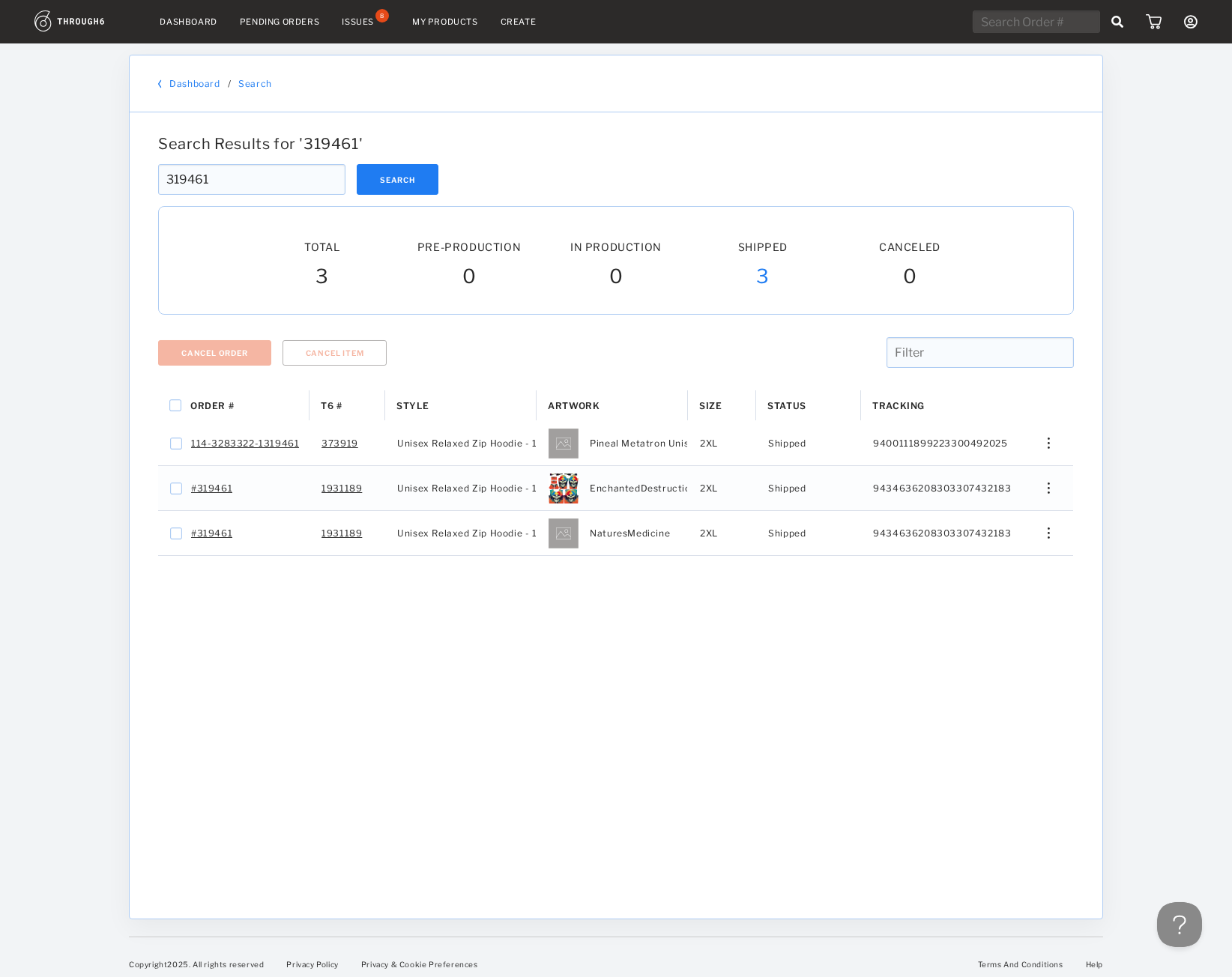
click at [739, 731] on div "Order # T6 # Style" at bounding box center [616, 643] width 916 height 506
click at [795, 693] on div "Order # T6 # Style" at bounding box center [616, 643] width 916 height 506
click at [652, 105] on div "Dashboard / Search" at bounding box center [616, 84] width 973 height 57
drag, startPoint x: 258, startPoint y: 185, endPoint x: 223, endPoint y: 193, distance: 35.9
click at [158, 190] on input "319461" at bounding box center [251, 180] width 187 height 31
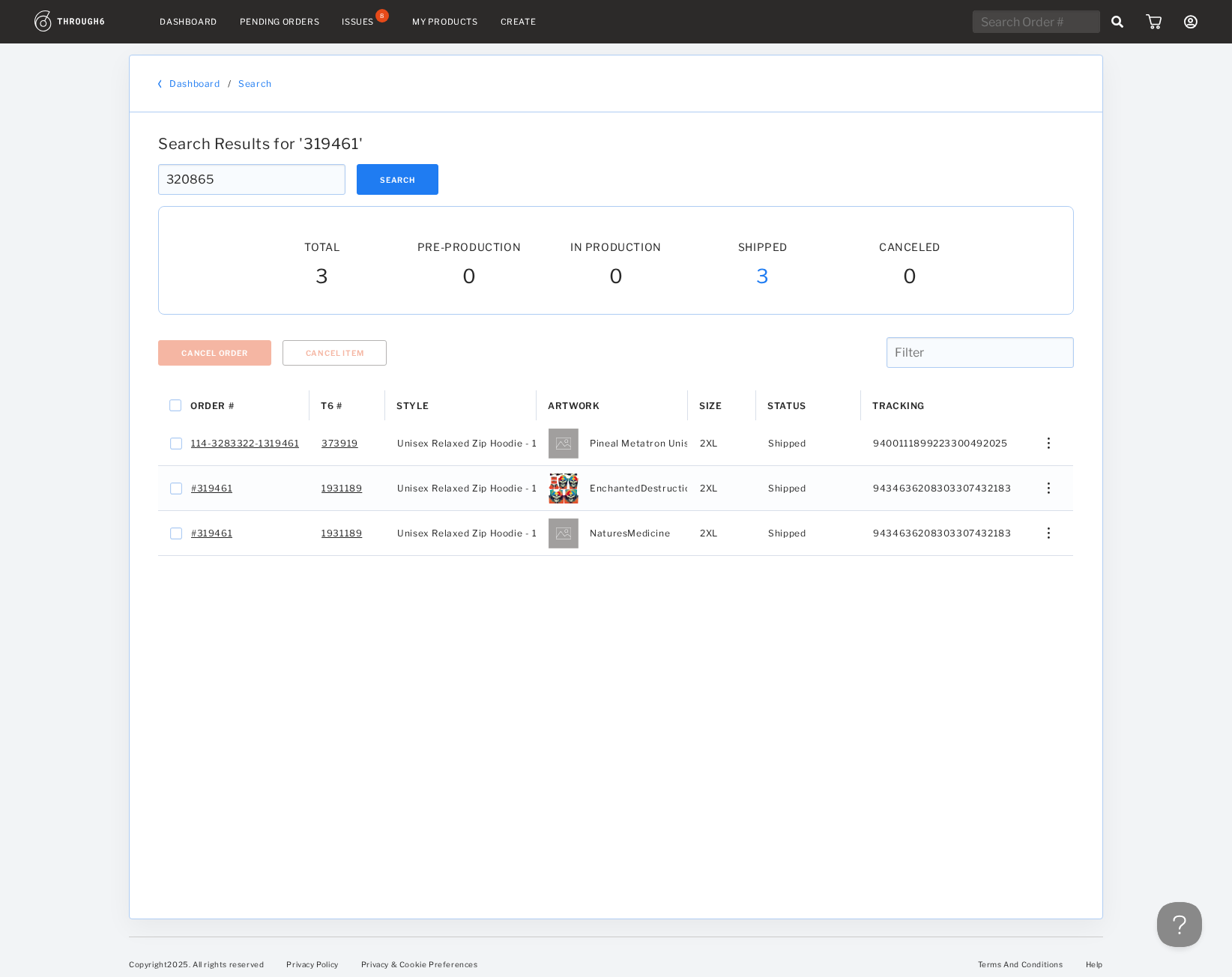
type input "320865"
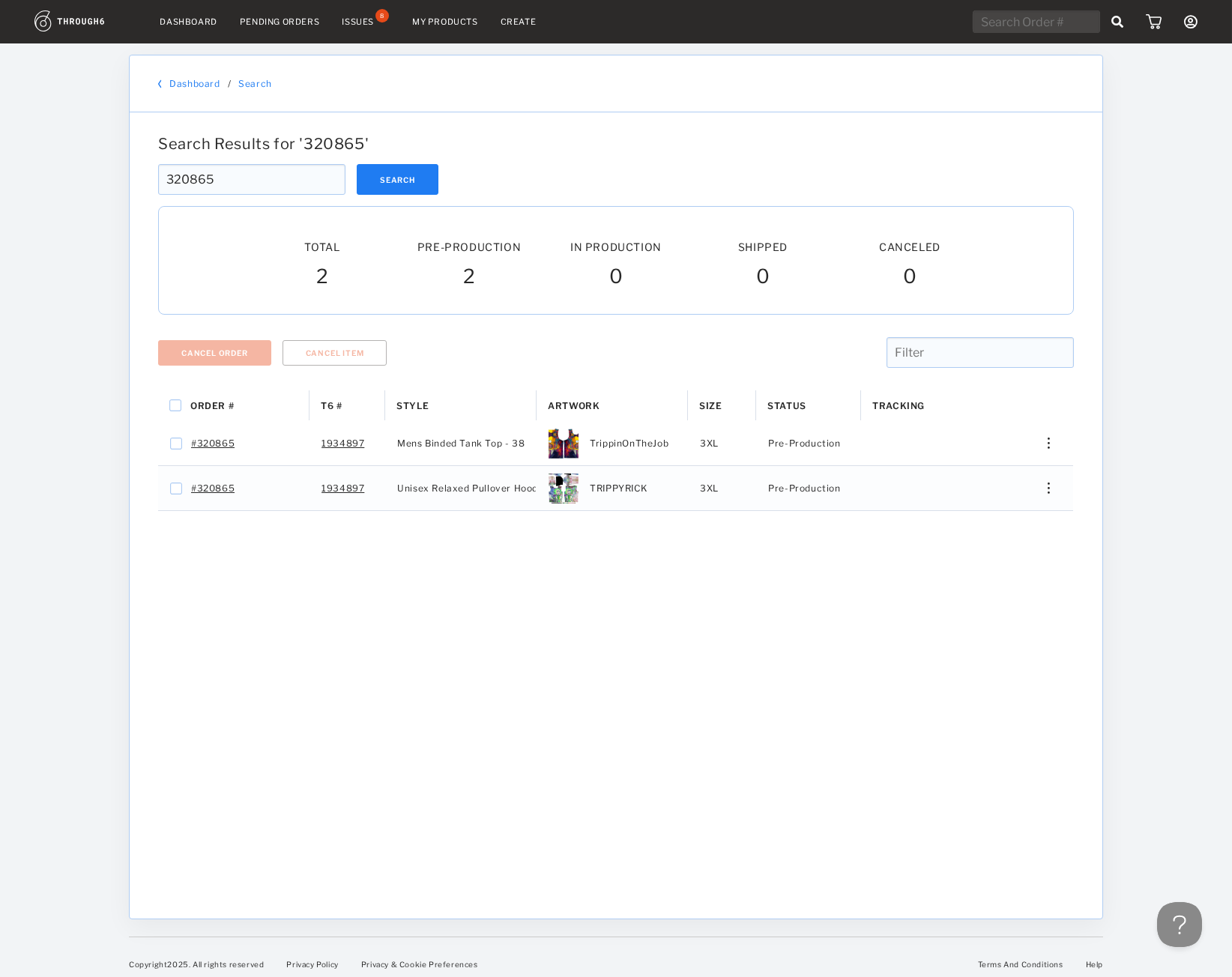
click at [1006, 681] on div "Order # T6 # Style" at bounding box center [616, 643] width 916 height 506
